Goal: Transaction & Acquisition: Purchase product/service

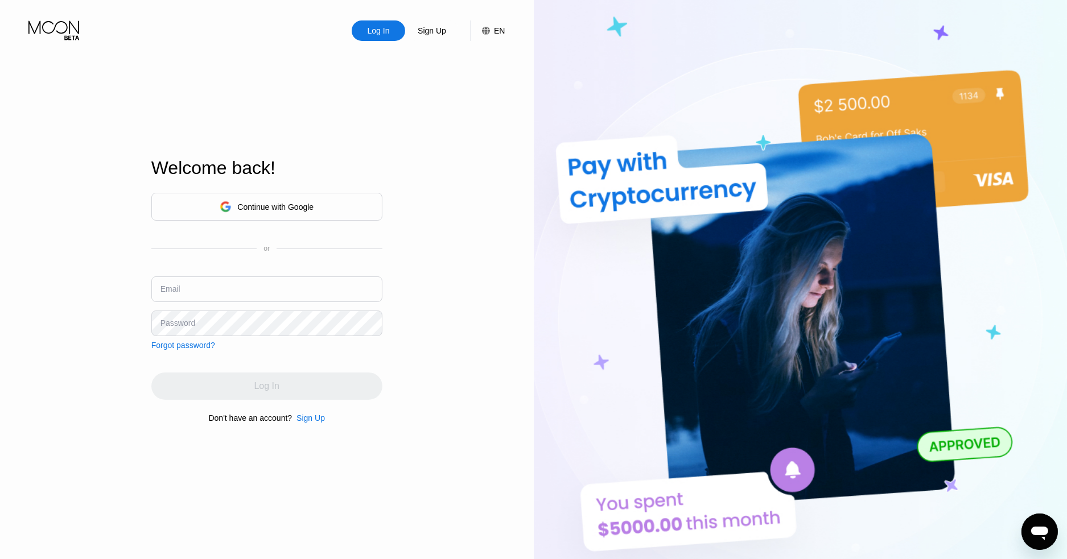
click at [239, 209] on div "Continue with Google" at bounding box center [275, 207] width 76 height 9
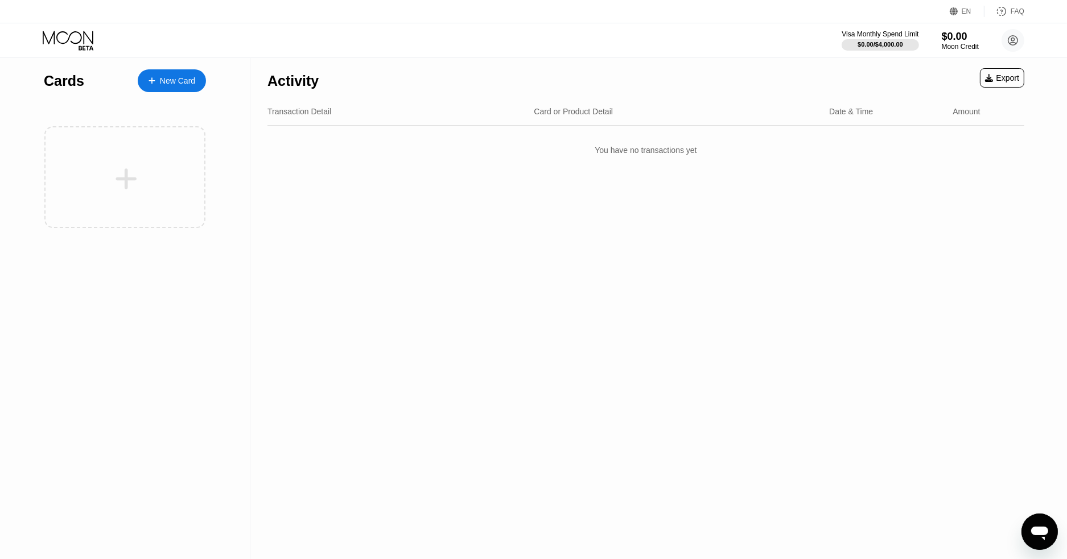
click at [68, 32] on icon at bounding box center [69, 41] width 53 height 20
click at [1008, 40] on circle at bounding box center [1012, 40] width 23 height 23
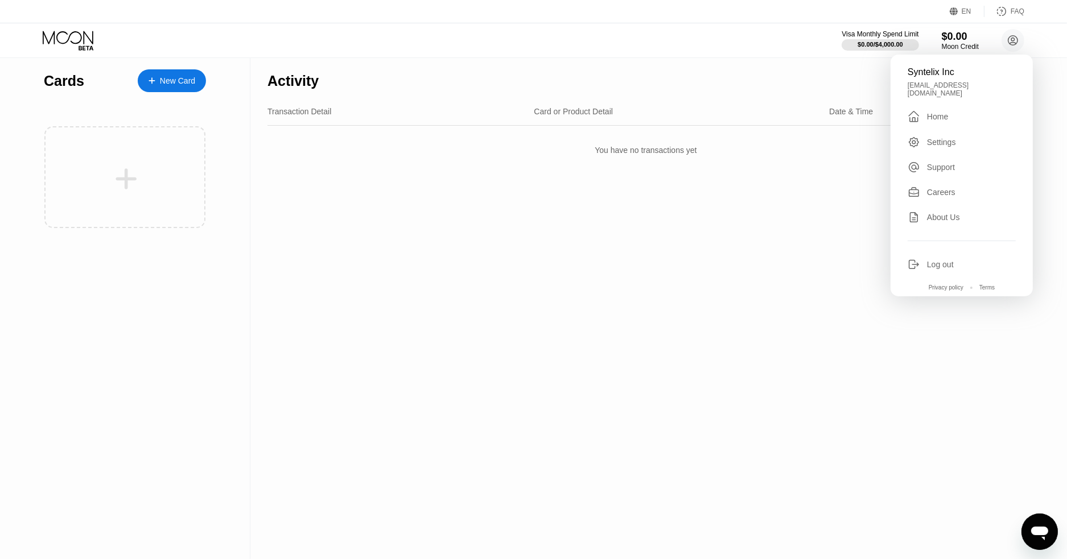
click at [952, 138] on div "Settings" at bounding box center [941, 142] width 29 height 9
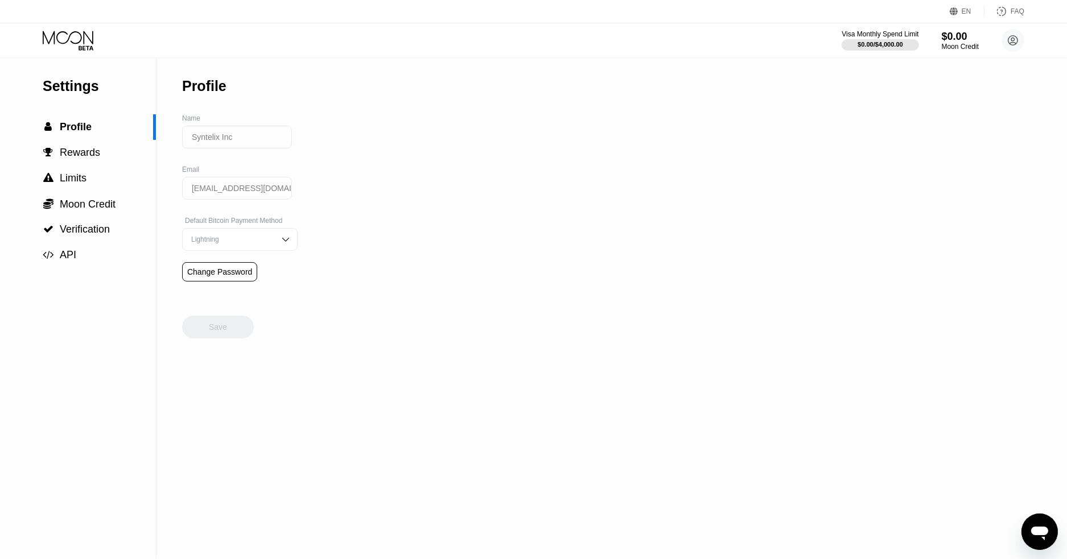
click at [234, 145] on input "Syntelix Inc" at bounding box center [237, 137] width 110 height 23
click at [399, 177] on div "Settings  Profile  Rewards  Limits  Moon Credit  Verification  API Profil…" at bounding box center [533, 308] width 1067 height 501
click at [237, 196] on input "[EMAIL_ADDRESS][DOMAIN_NAME]" at bounding box center [237, 188] width 110 height 23
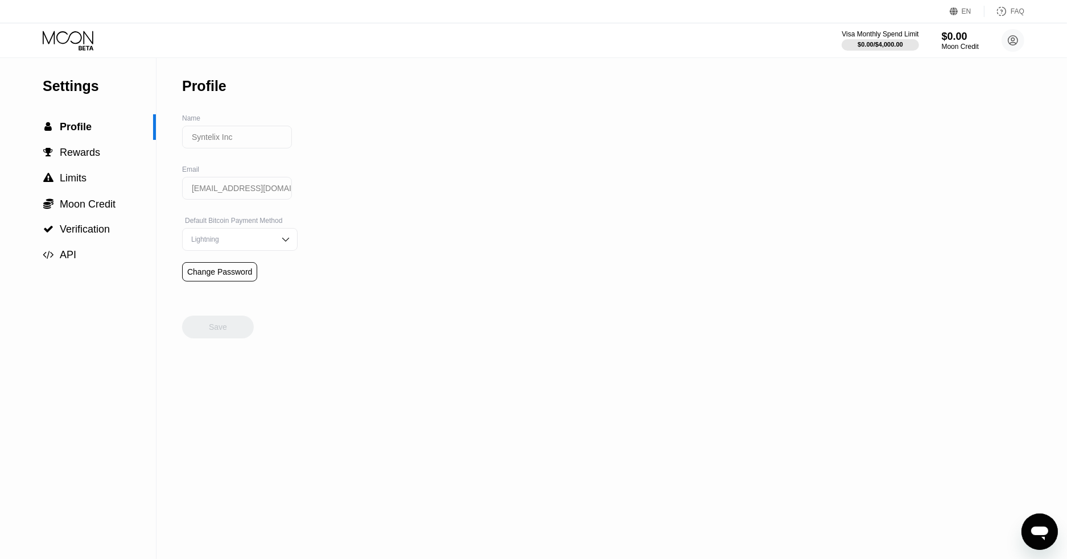
click at [337, 230] on div "Settings  Profile  Rewards  Limits  Moon Credit  Verification  API Profil…" at bounding box center [533, 308] width 1067 height 501
click at [87, 184] on div " Limits" at bounding box center [78, 178] width 156 height 12
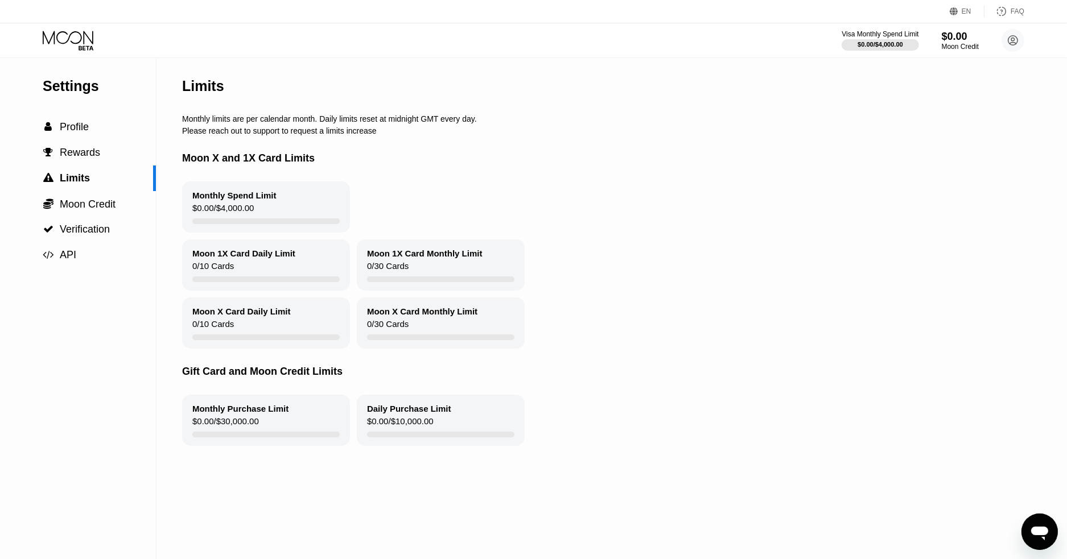
click at [89, 34] on icon at bounding box center [69, 41] width 53 height 20
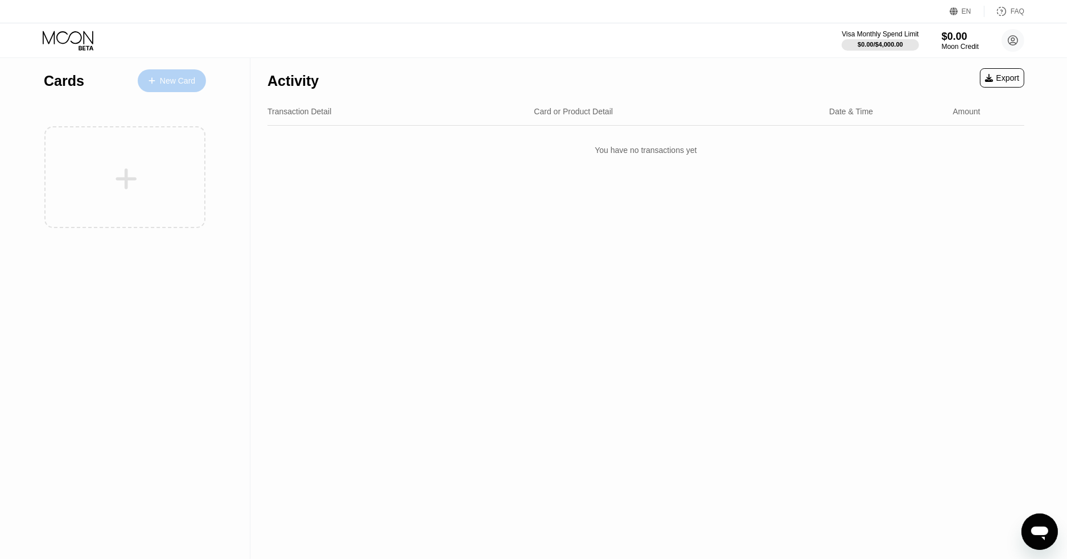
click at [187, 87] on div "New Card" at bounding box center [172, 80] width 68 height 23
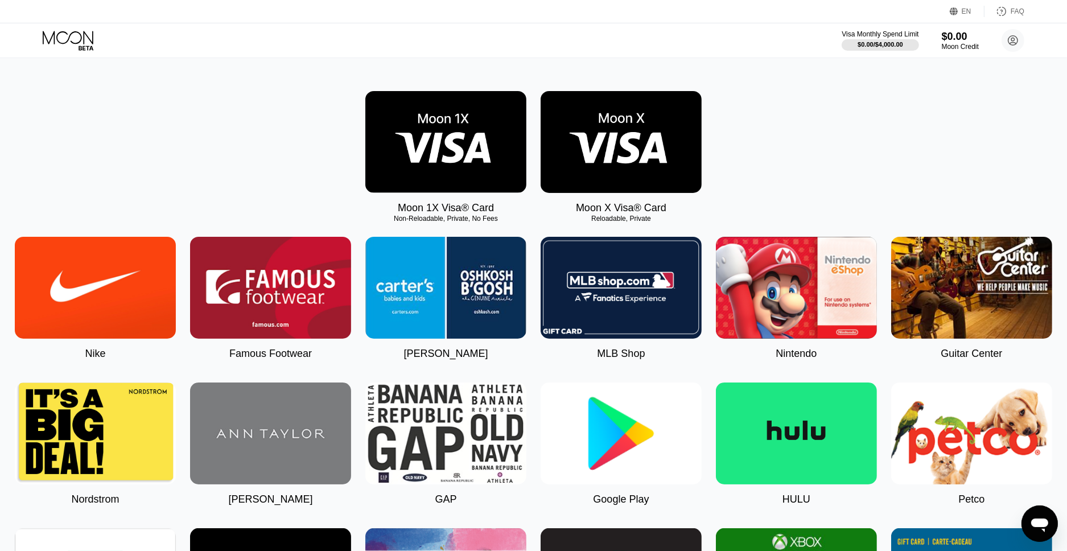
scroll to position [148, 0]
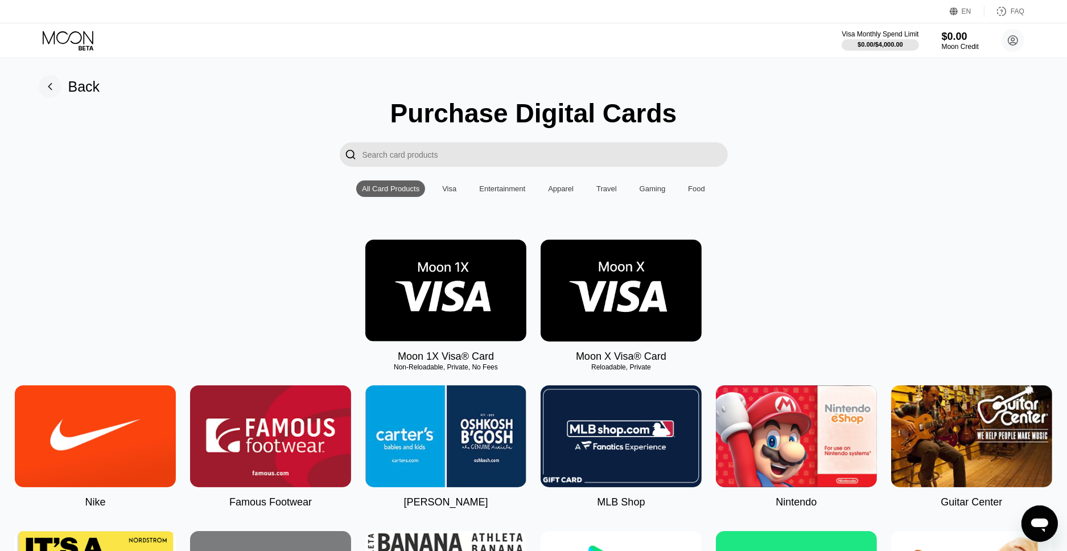
click at [453, 188] on div "Visa" at bounding box center [449, 188] width 14 height 9
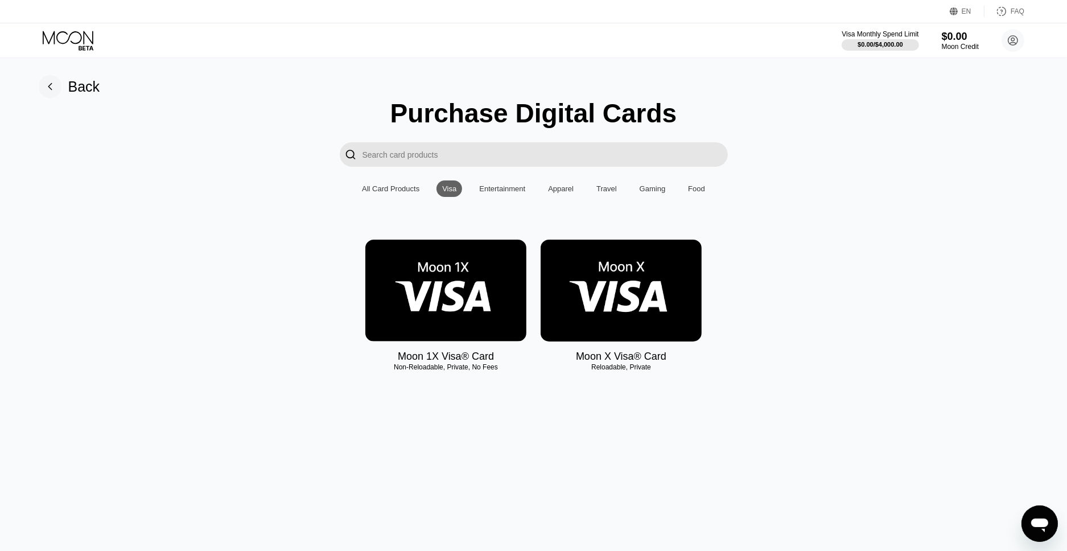
click at [605, 278] on img at bounding box center [620, 291] width 161 height 102
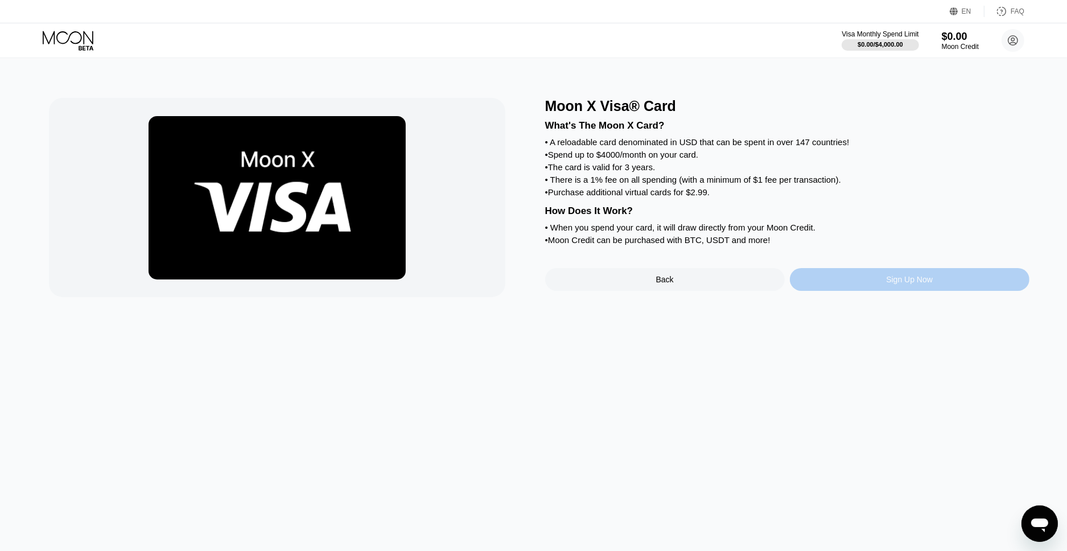
click at [909, 284] on div "Sign Up Now" at bounding box center [909, 279] width 47 height 9
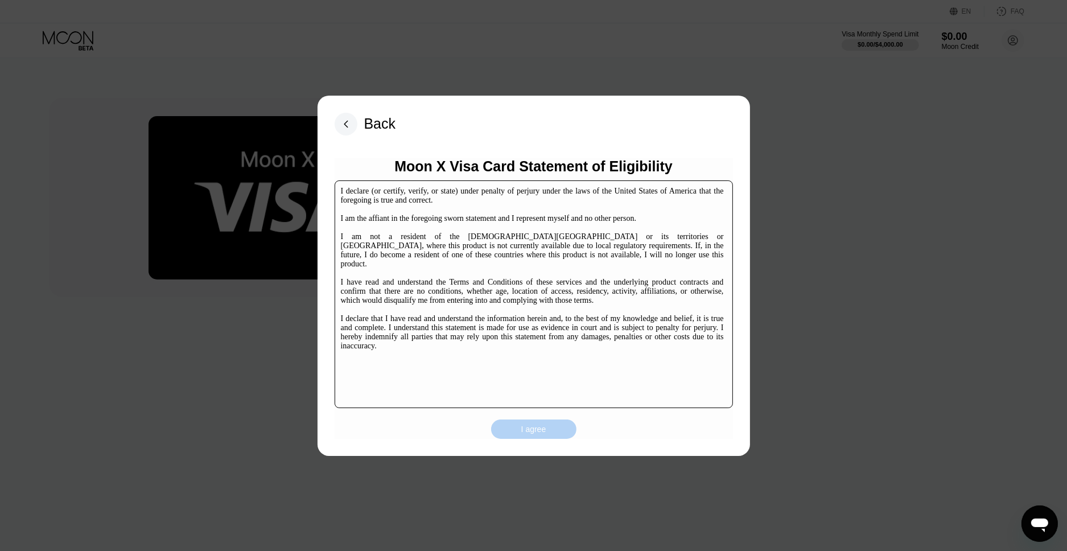
click at [539, 428] on div "I agree" at bounding box center [533, 429] width 25 height 10
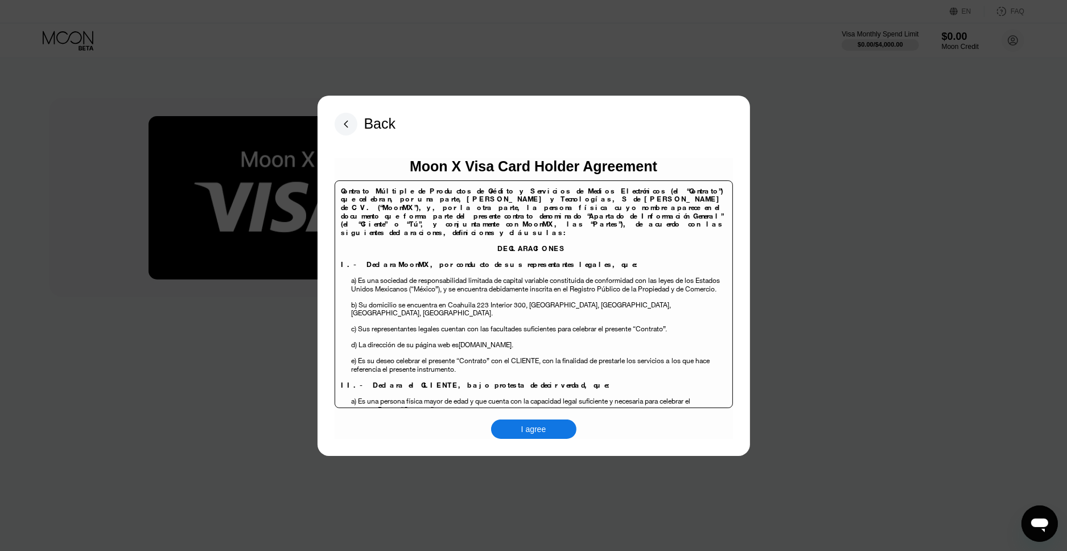
click at [518, 420] on div "I agree" at bounding box center [533, 428] width 85 height 19
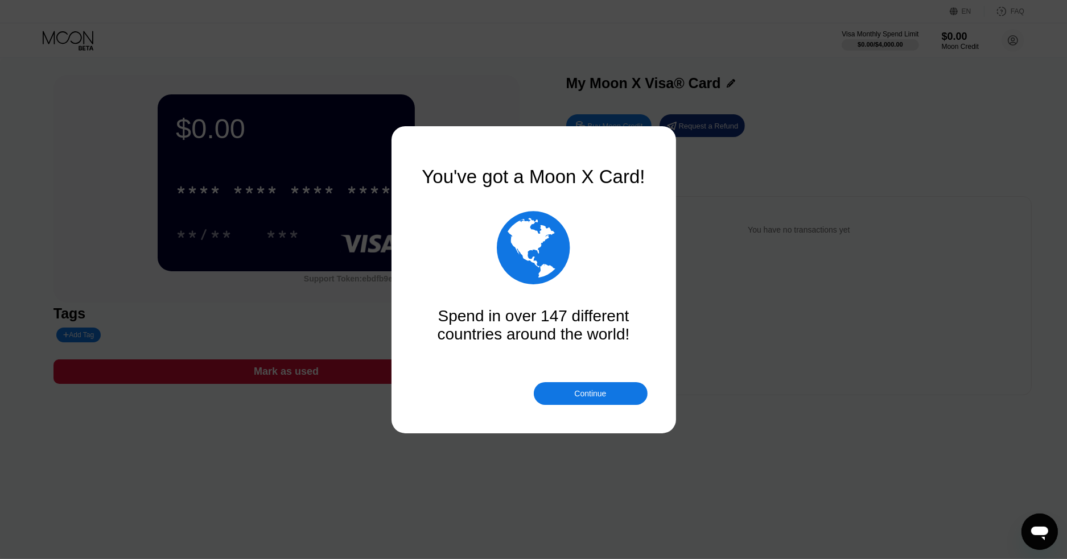
click at [609, 397] on div "Continue" at bounding box center [591, 393] width 114 height 23
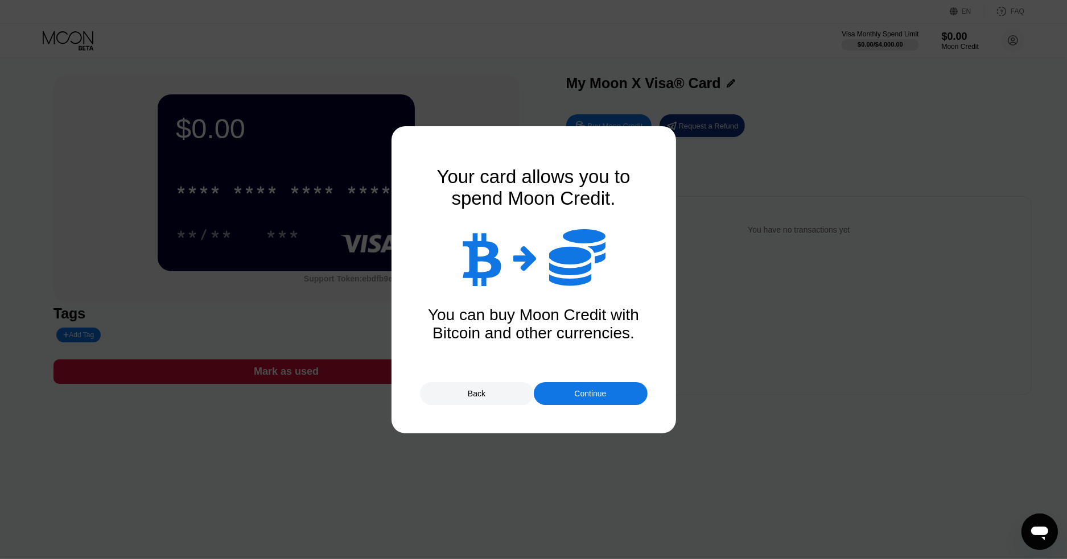
click at [571, 386] on div "Continue" at bounding box center [591, 393] width 114 height 23
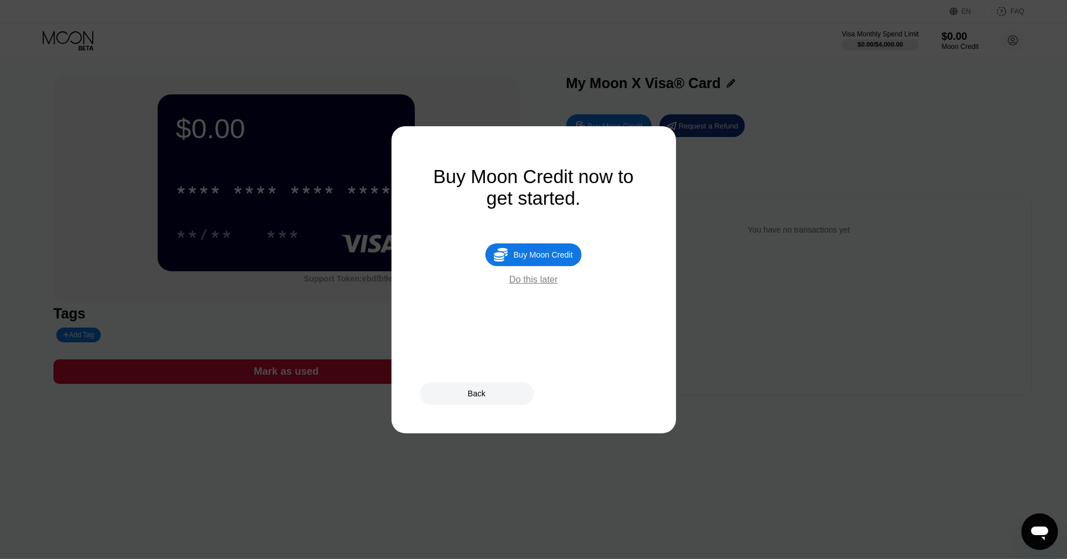
click at [540, 285] on div "Do this later" at bounding box center [533, 280] width 48 height 10
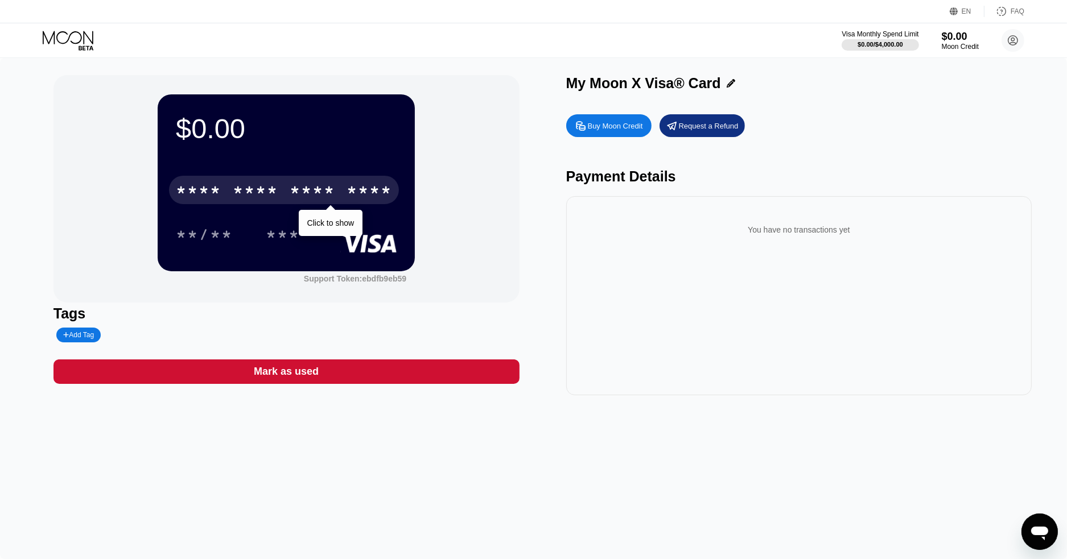
click at [340, 193] on div "* * * * * * * * * * * * ****" at bounding box center [284, 190] width 230 height 28
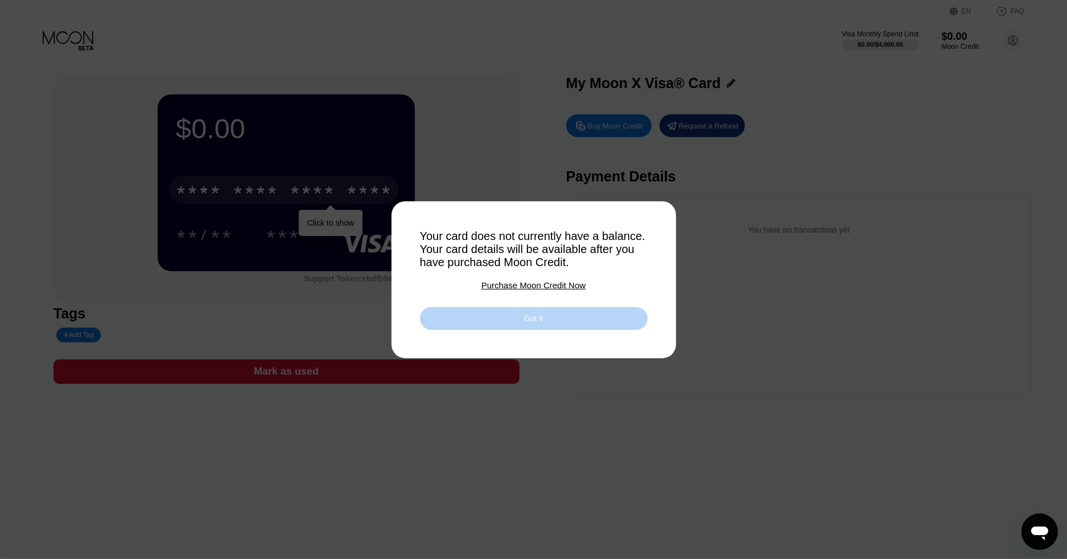
click at [564, 328] on div "Got it" at bounding box center [534, 318] width 228 height 23
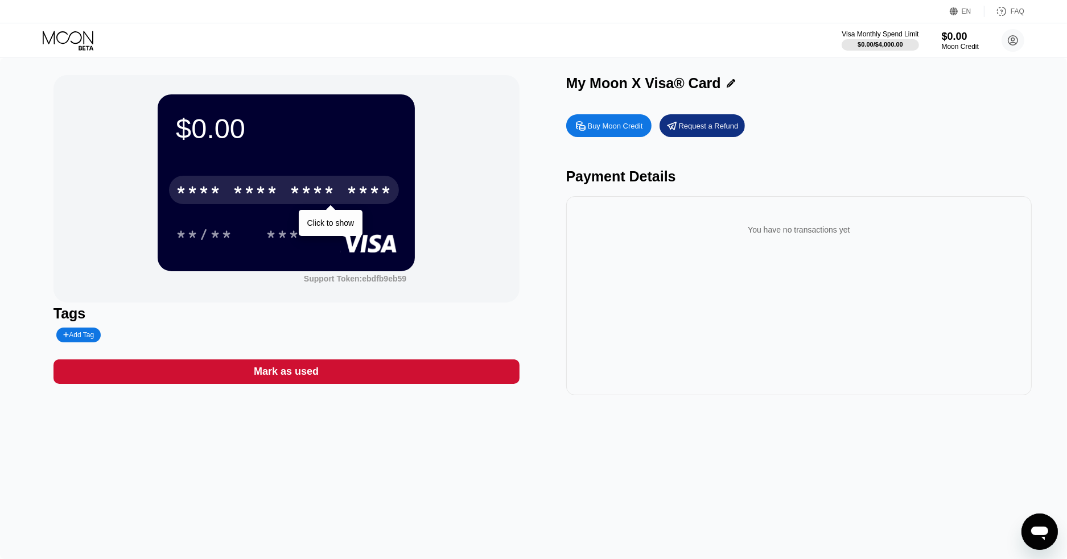
click at [614, 131] on div "Buy Moon Credit" at bounding box center [615, 126] width 55 height 10
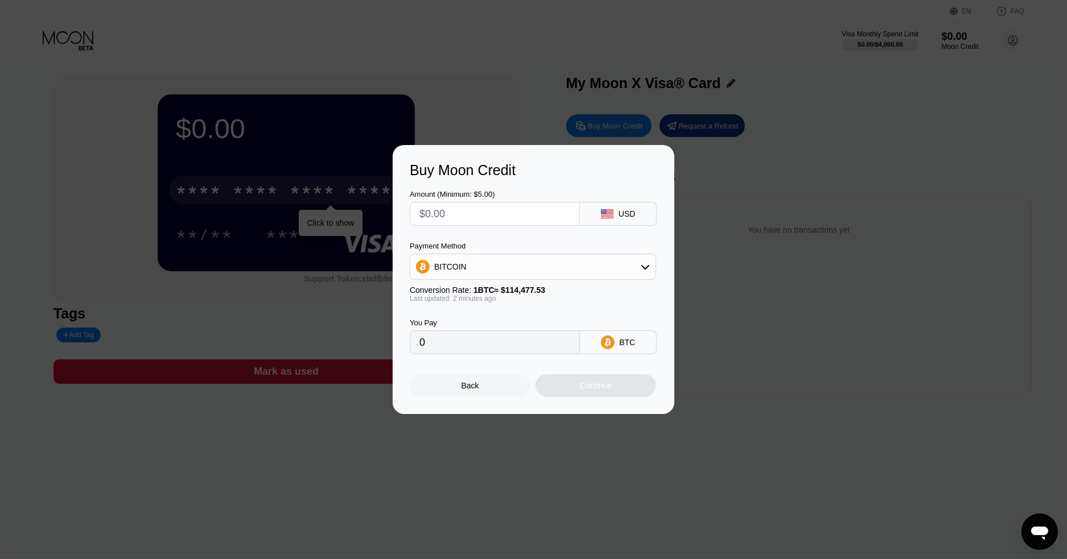
click at [506, 218] on input "text" at bounding box center [494, 214] width 151 height 23
type input "$1"
type input "0.00000874"
type input "$10"
type input "0.00008736"
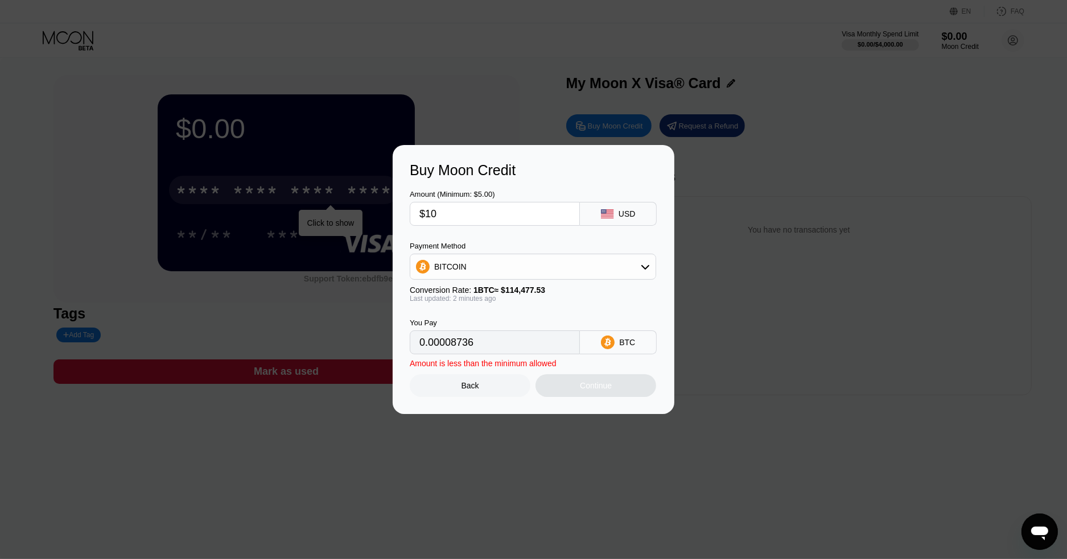
type input "$100"
type input "0.00087354"
type input "$100"
click at [509, 271] on div "BITCOIN" at bounding box center [532, 266] width 245 height 23
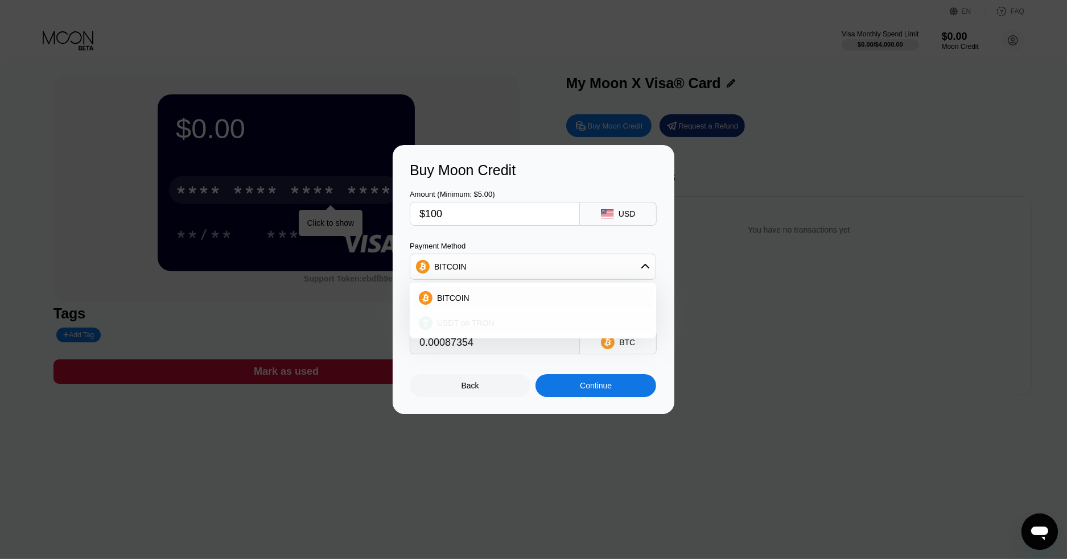
click at [487, 320] on span "USDT on TRON" at bounding box center [465, 323] width 57 height 9
type input "101.01"
click at [569, 390] on div "Continue" at bounding box center [595, 385] width 121 height 23
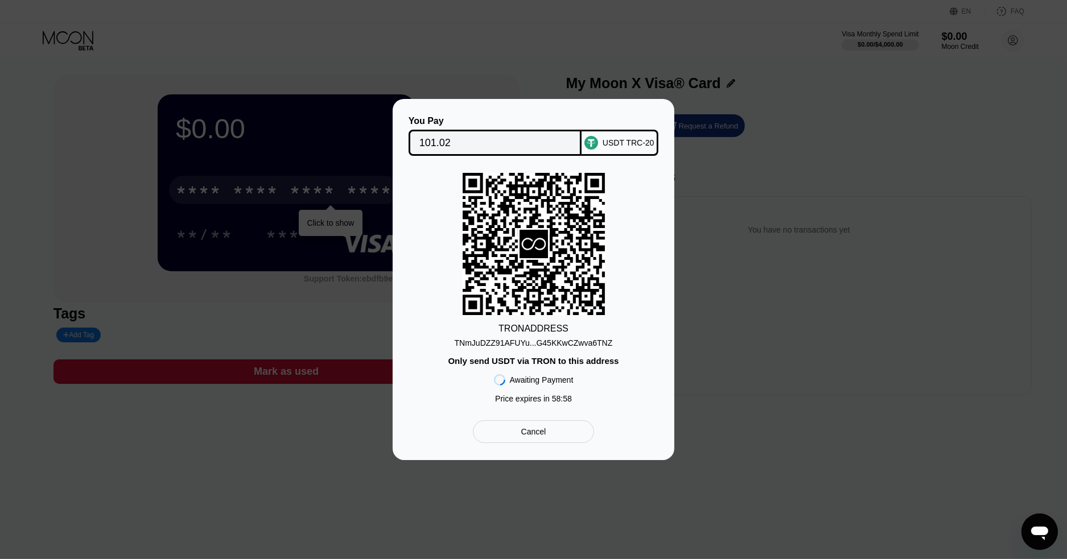
click at [580, 344] on div "TNmJuDZZ91AFUYu...G45KKwCZwva6TNZ" at bounding box center [534, 343] width 158 height 9
click at [646, 251] on div "TRON ADDRESS TNmJuDZZ91AFUYu...G45KKwCZwva6TNZ Only send USDT via TRON to this …" at bounding box center [533, 291] width 247 height 236
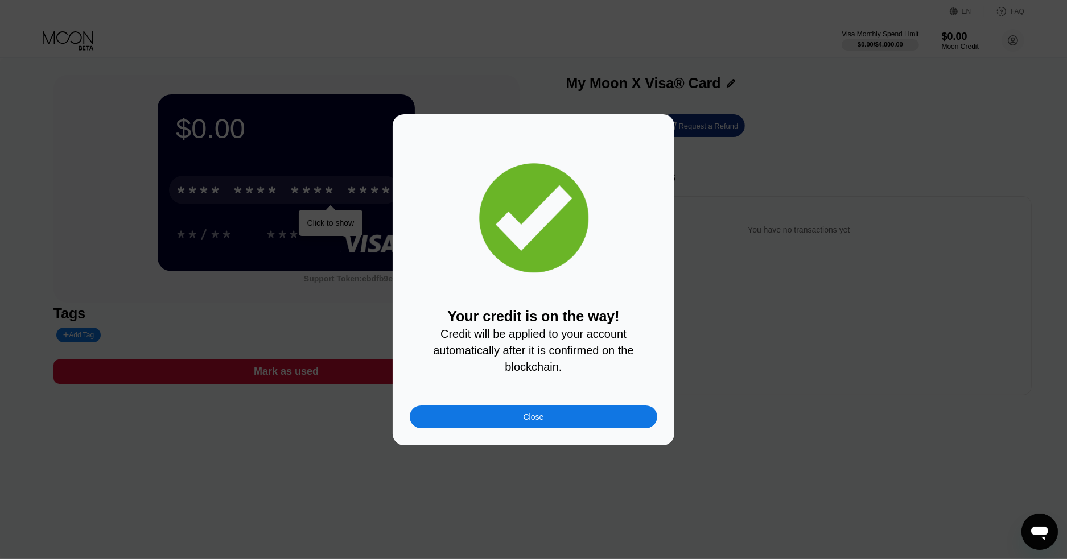
click at [537, 416] on div "Close" at bounding box center [533, 417] width 247 height 23
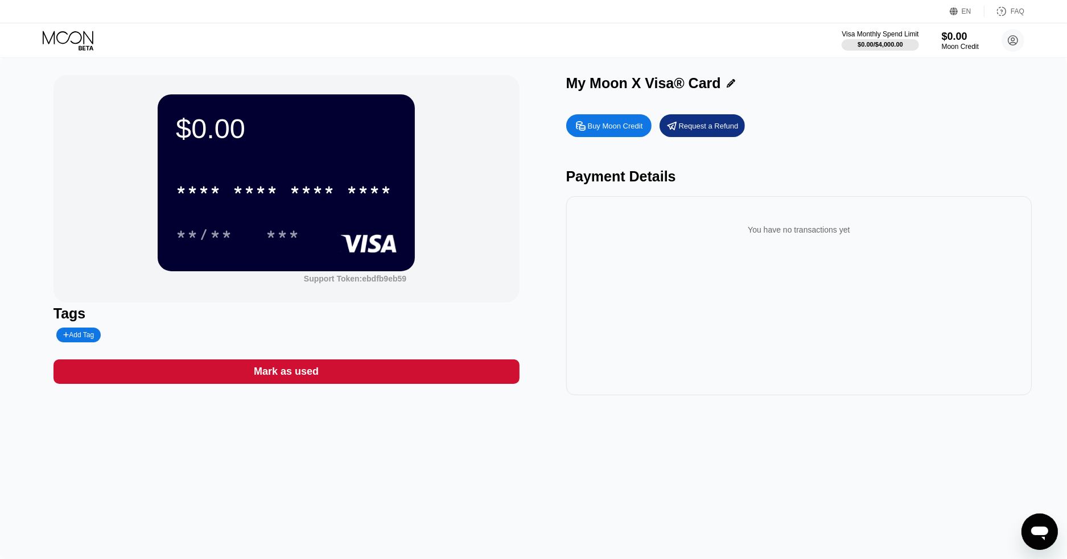
click at [67, 39] on icon at bounding box center [69, 41] width 53 height 20
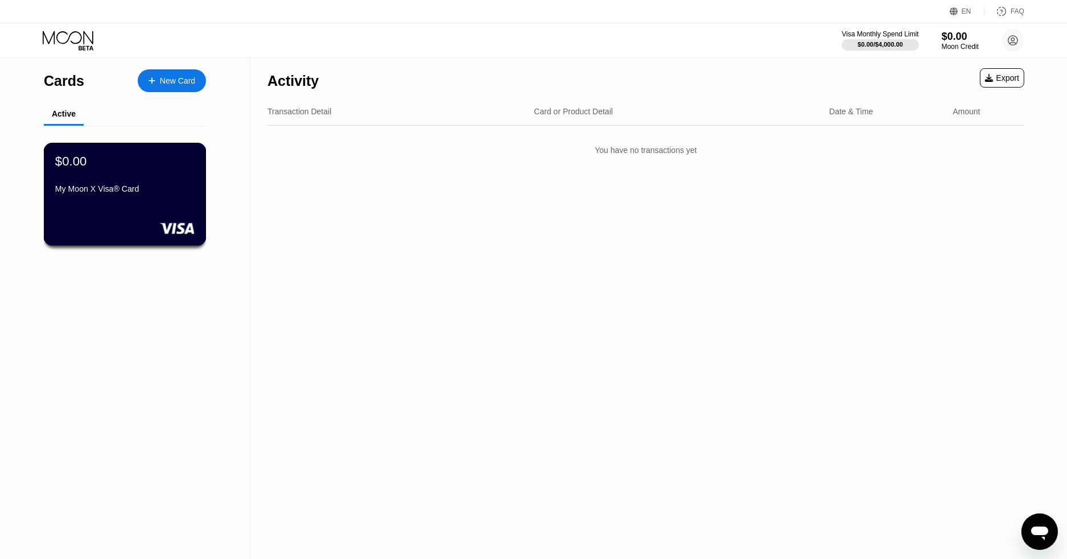
click at [162, 155] on div "$0.00" at bounding box center [124, 161] width 139 height 15
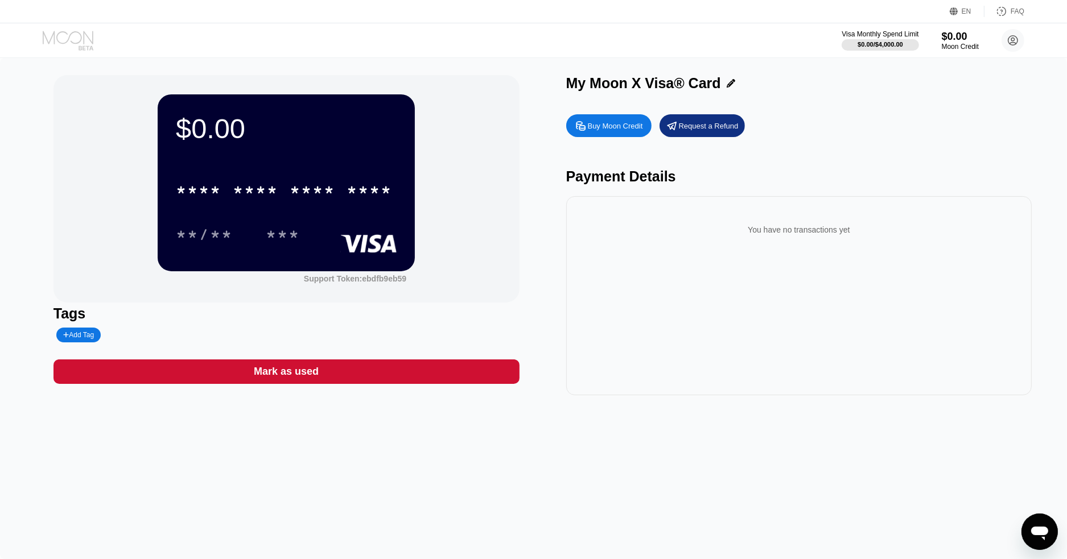
click at [75, 35] on icon at bounding box center [69, 41] width 53 height 20
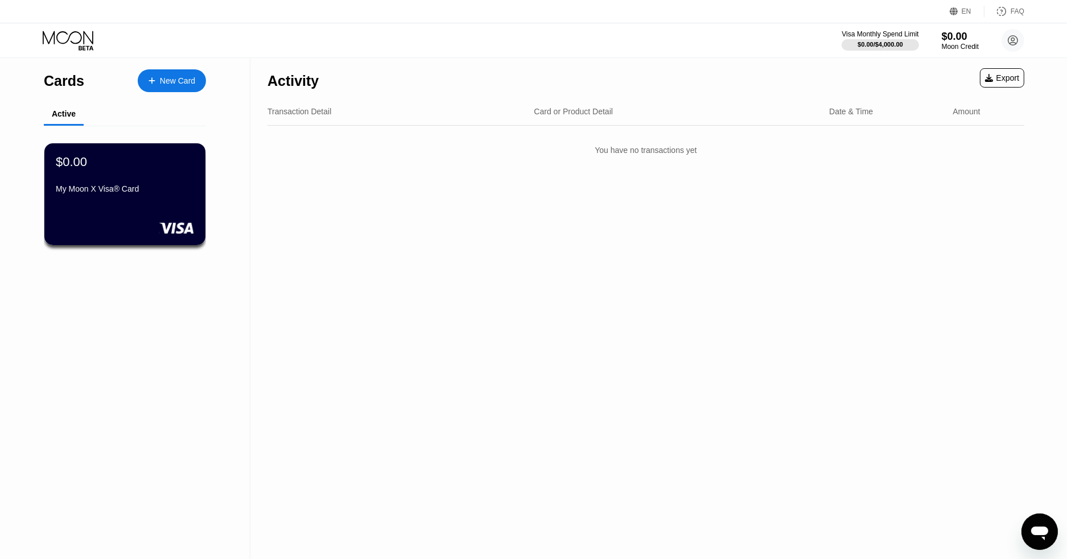
click at [75, 35] on icon at bounding box center [69, 41] width 53 height 20
click at [81, 37] on icon at bounding box center [68, 37] width 51 height 13
click at [960, 118] on div "Transaction Detail Card or Product Detail Date & Time Amount" at bounding box center [645, 112] width 757 height 28
click at [950, 43] on div "Moon Credit" at bounding box center [960, 47] width 38 height 8
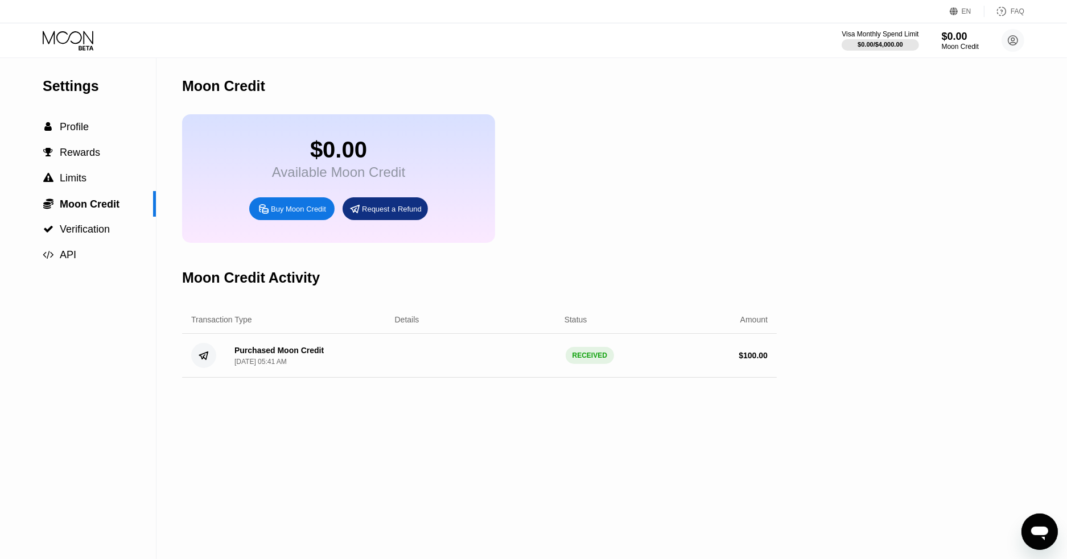
click at [67, 36] on icon at bounding box center [69, 41] width 53 height 20
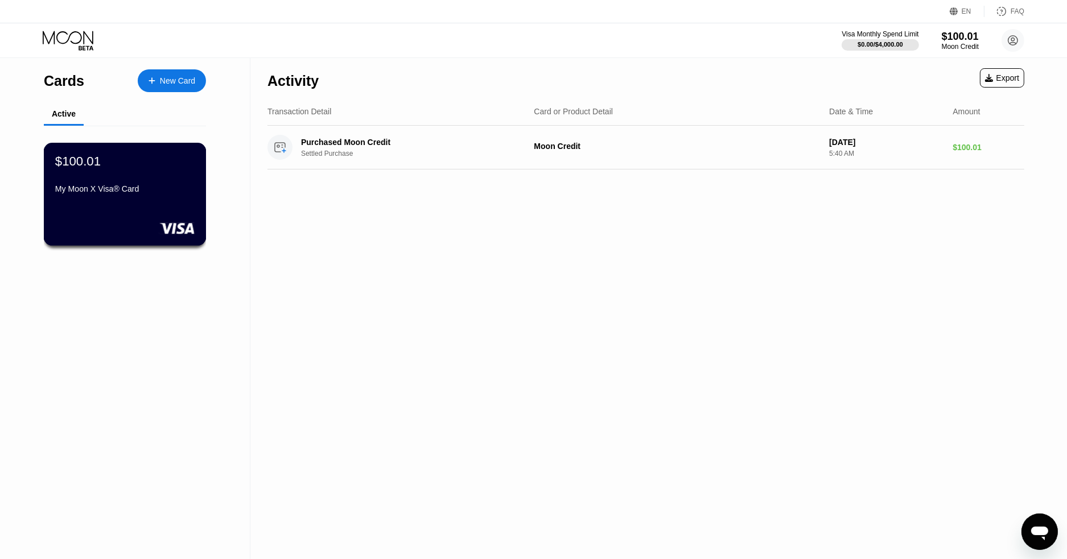
click at [155, 163] on div "$100.01" at bounding box center [124, 161] width 139 height 15
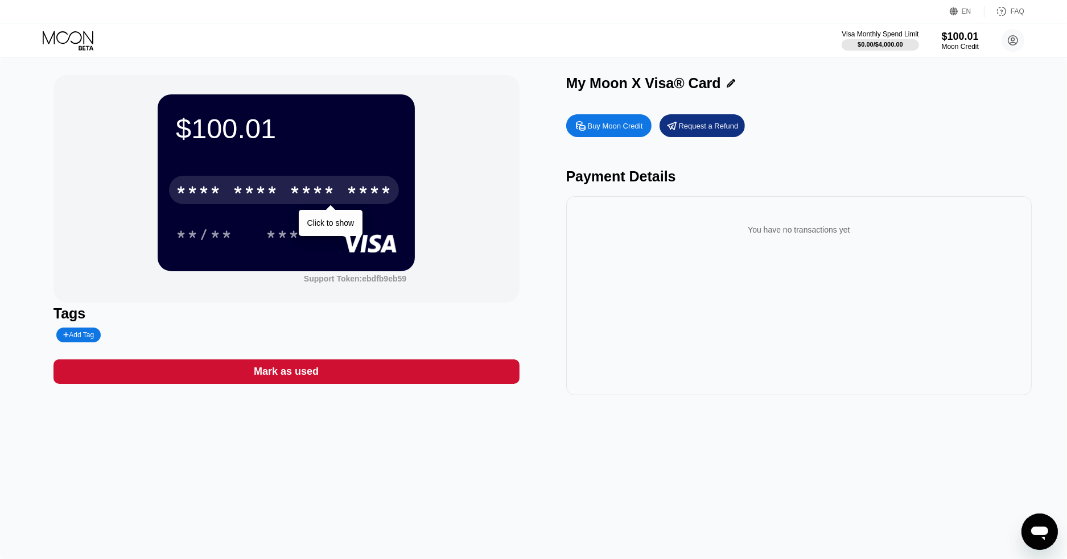
click at [264, 192] on div "* * * *" at bounding box center [256, 192] width 46 height 18
click at [274, 183] on div "* * * * * * * * * * * * 6645" at bounding box center [284, 190] width 230 height 28
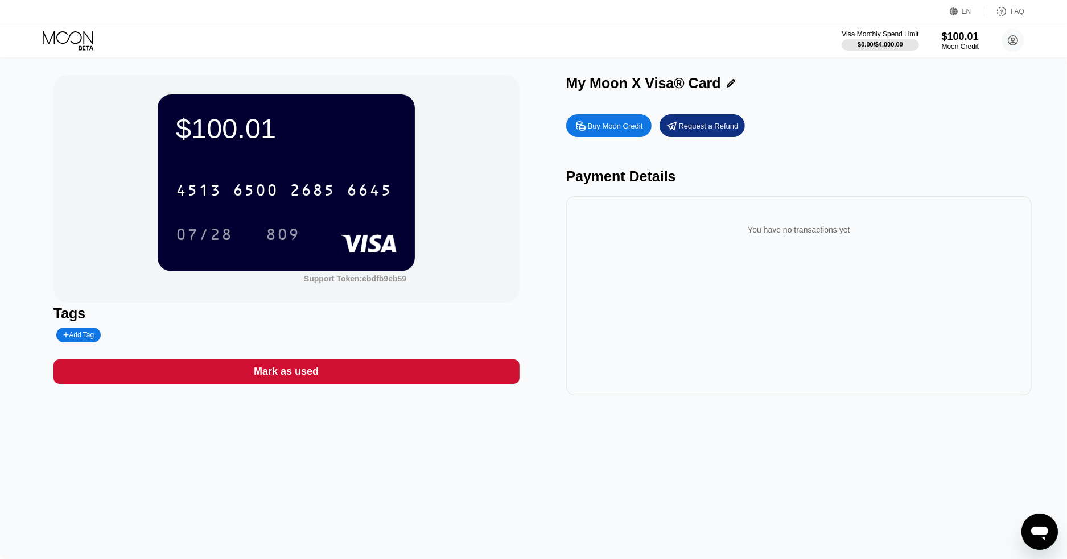
click at [55, 39] on icon at bounding box center [69, 41] width 53 height 20
